Goal: Check status

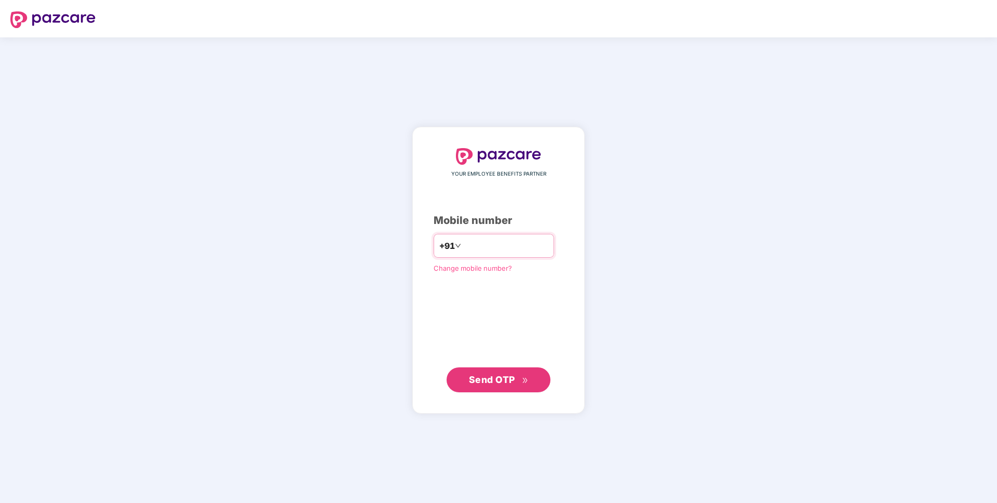
click at [479, 242] on input "number" at bounding box center [505, 245] width 85 height 17
type input "**********"
click at [489, 372] on span "Send OTP" at bounding box center [499, 379] width 60 height 15
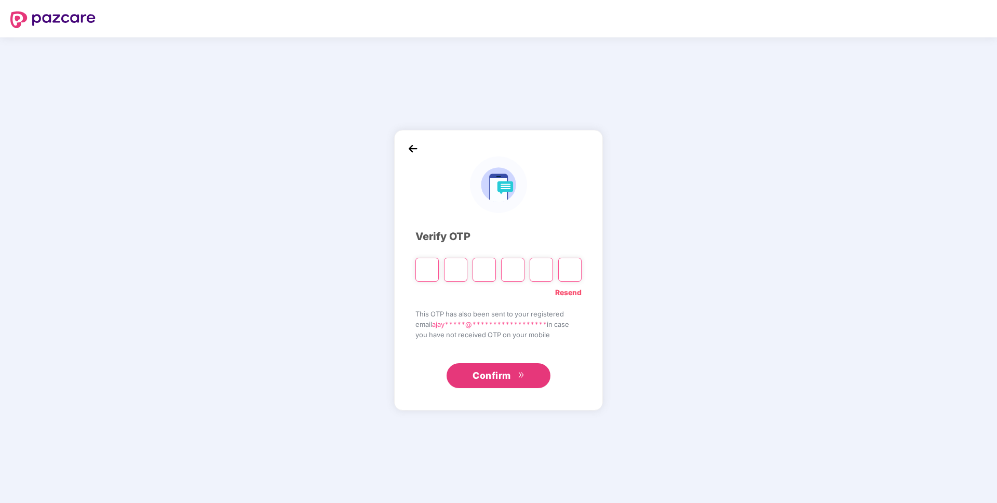
click at [429, 269] on input "Please enter verification code. Digit 1" at bounding box center [426, 270] width 23 height 24
type input "*"
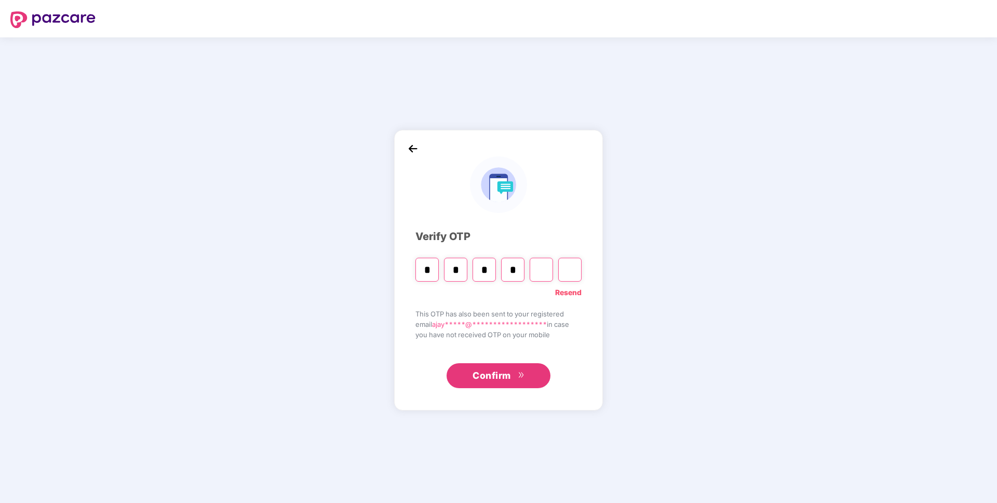
type input "*"
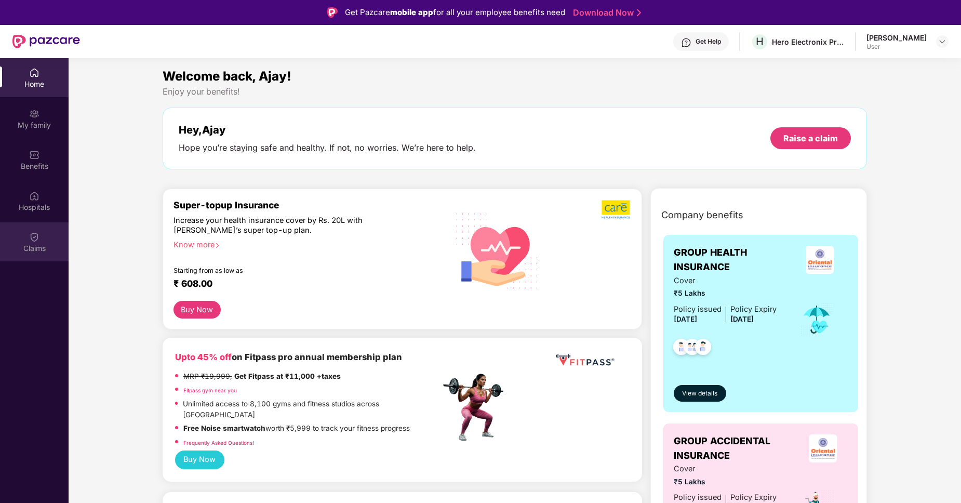
click at [37, 250] on div "Claims" at bounding box center [34, 248] width 69 height 10
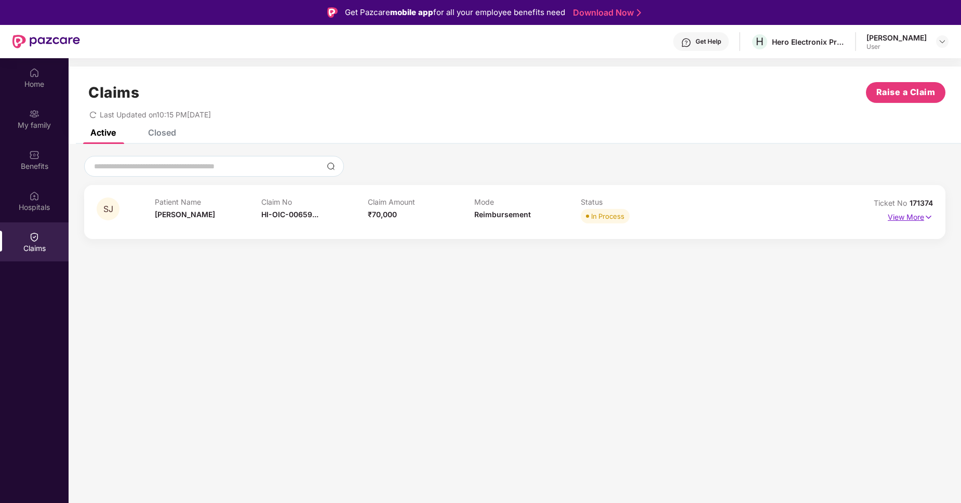
click at [911, 218] on p "View More" at bounding box center [909, 216] width 45 height 14
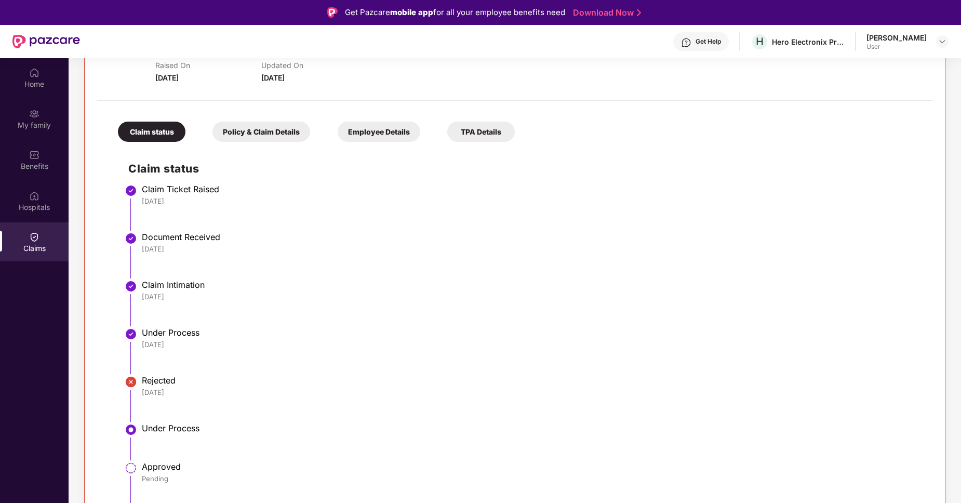
scroll to position [58, 0]
